Goal: Information Seeking & Learning: Learn about a topic

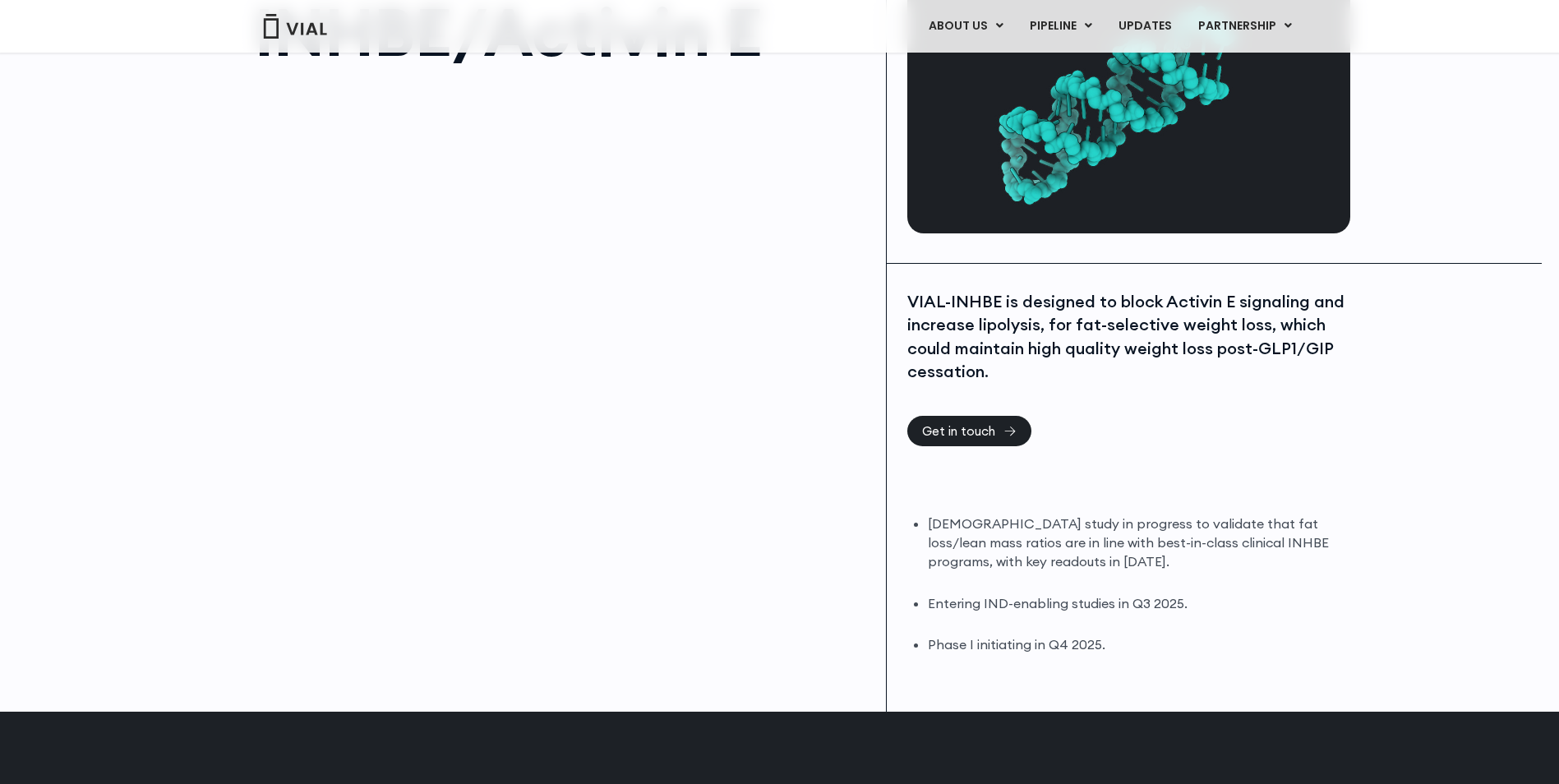
scroll to position [164, 0]
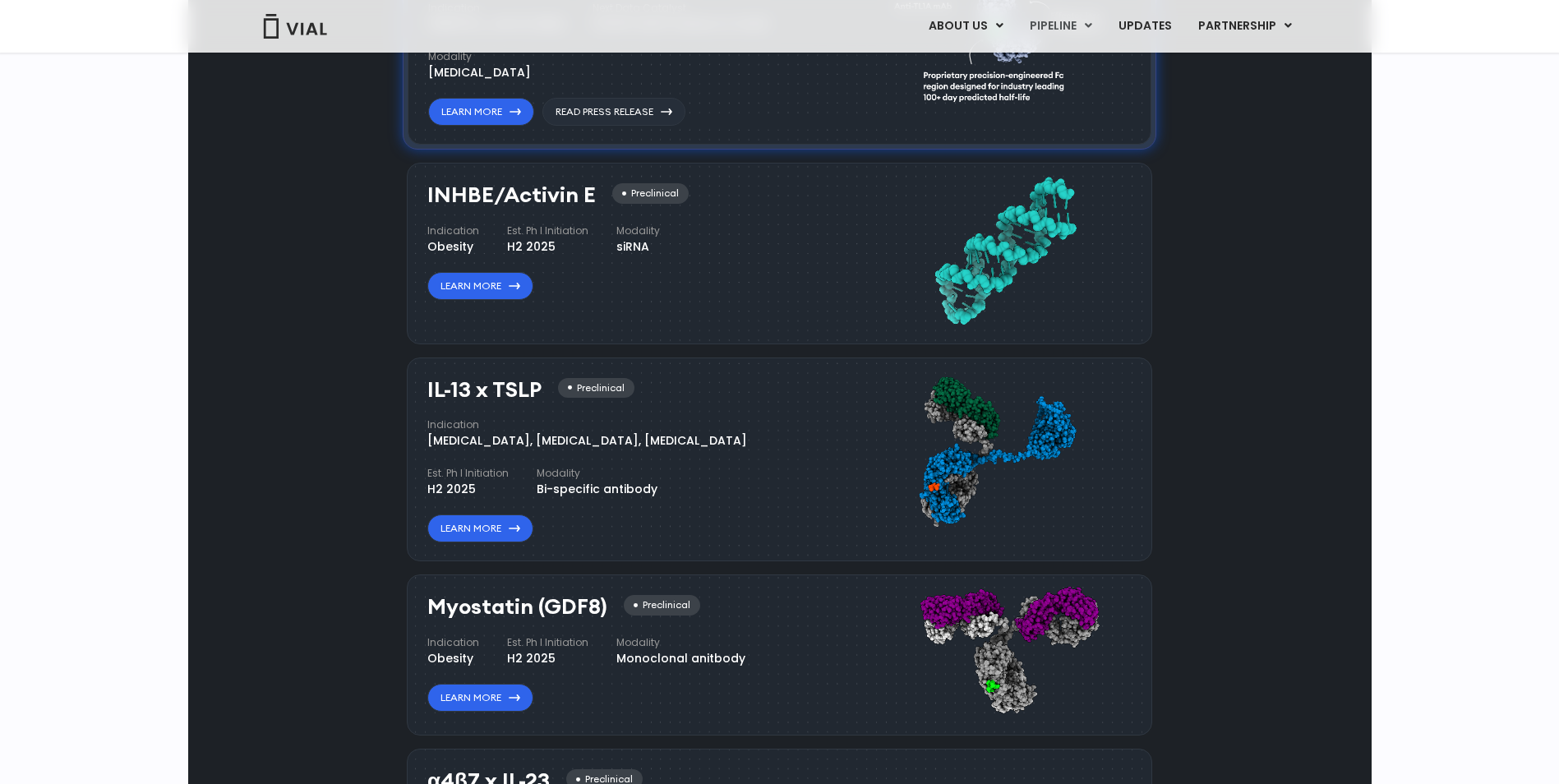
scroll to position [1314, 0]
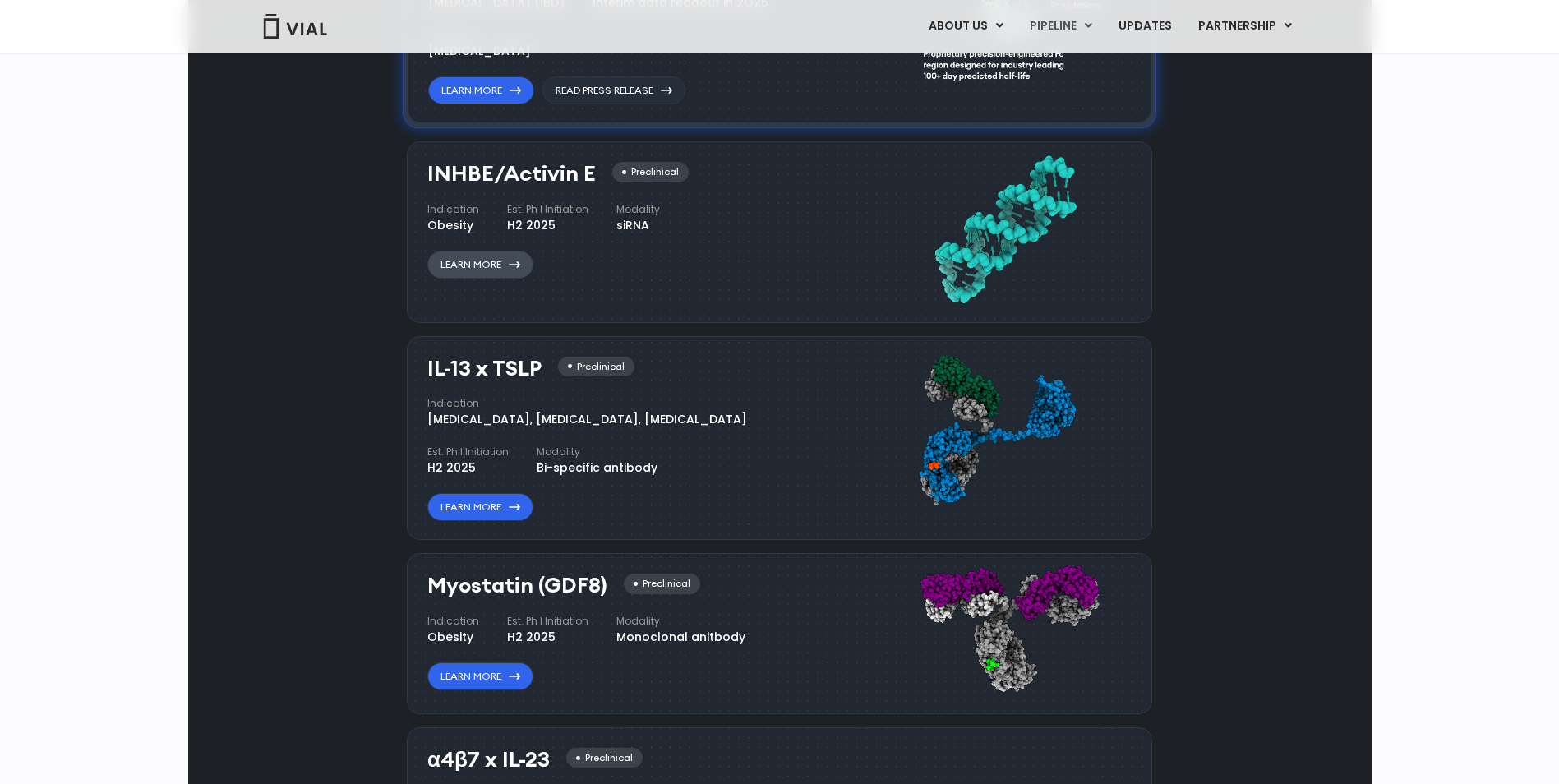
click at [484, 275] on link "Learn More" at bounding box center [480, 264] width 106 height 28
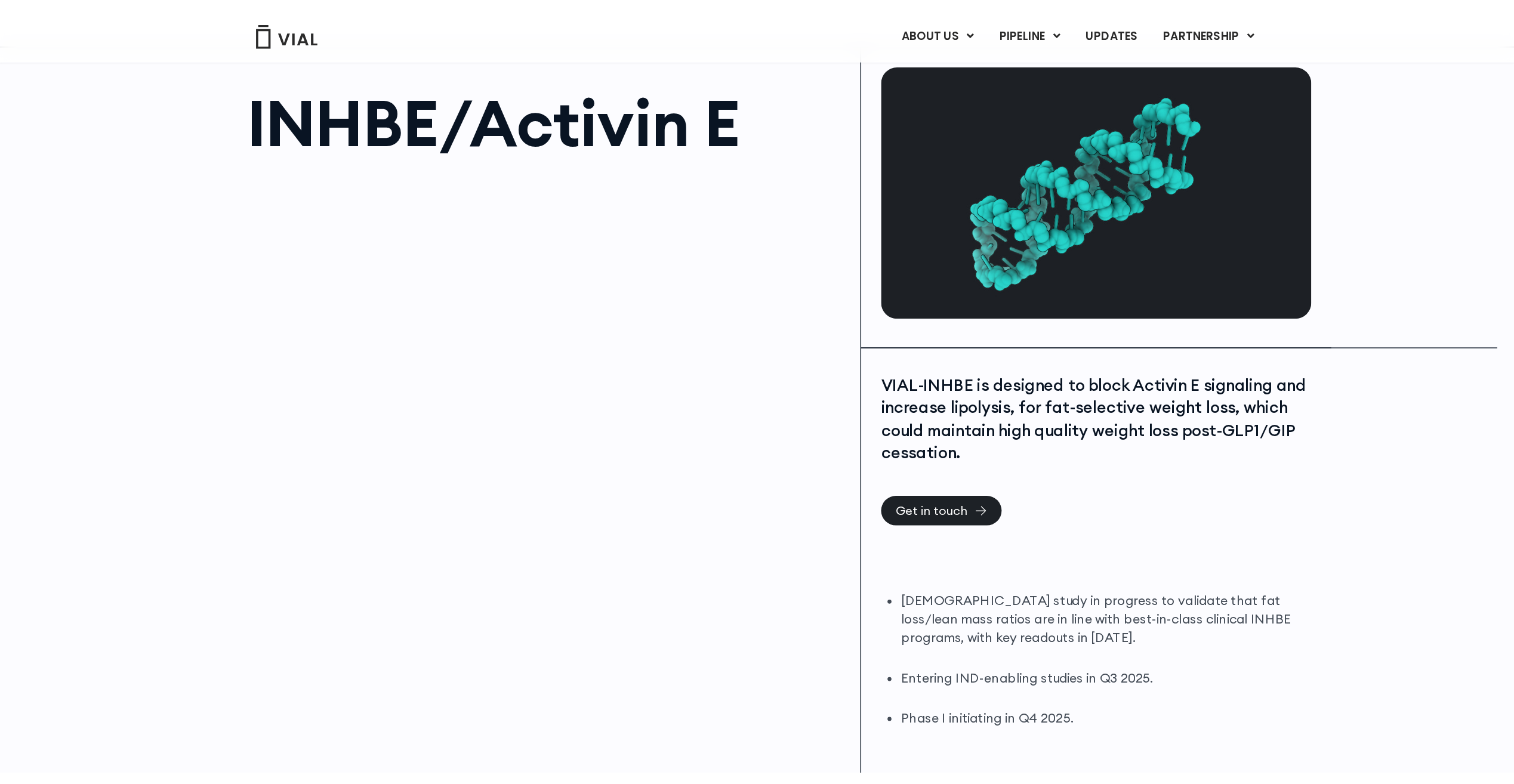
scroll to position [119, 0]
